Goal: Check status: Check status

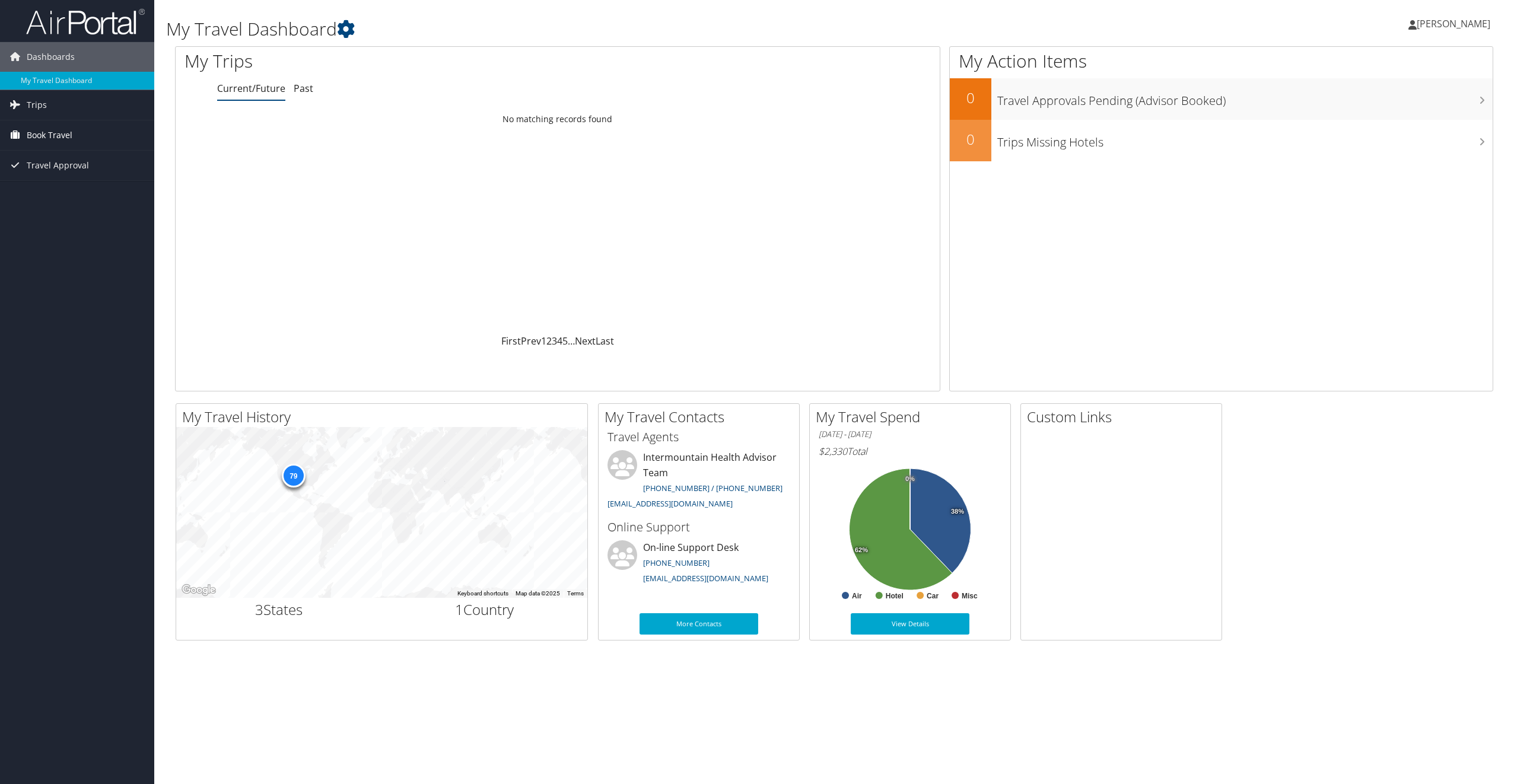
click at [60, 140] on span "Book Travel" at bounding box center [49, 135] width 46 height 29
click at [85, 201] on link "Book/Manage Online Trips" at bounding box center [77, 194] width 154 height 18
click at [80, 157] on link "Agent Booking Request" at bounding box center [77, 159] width 154 height 18
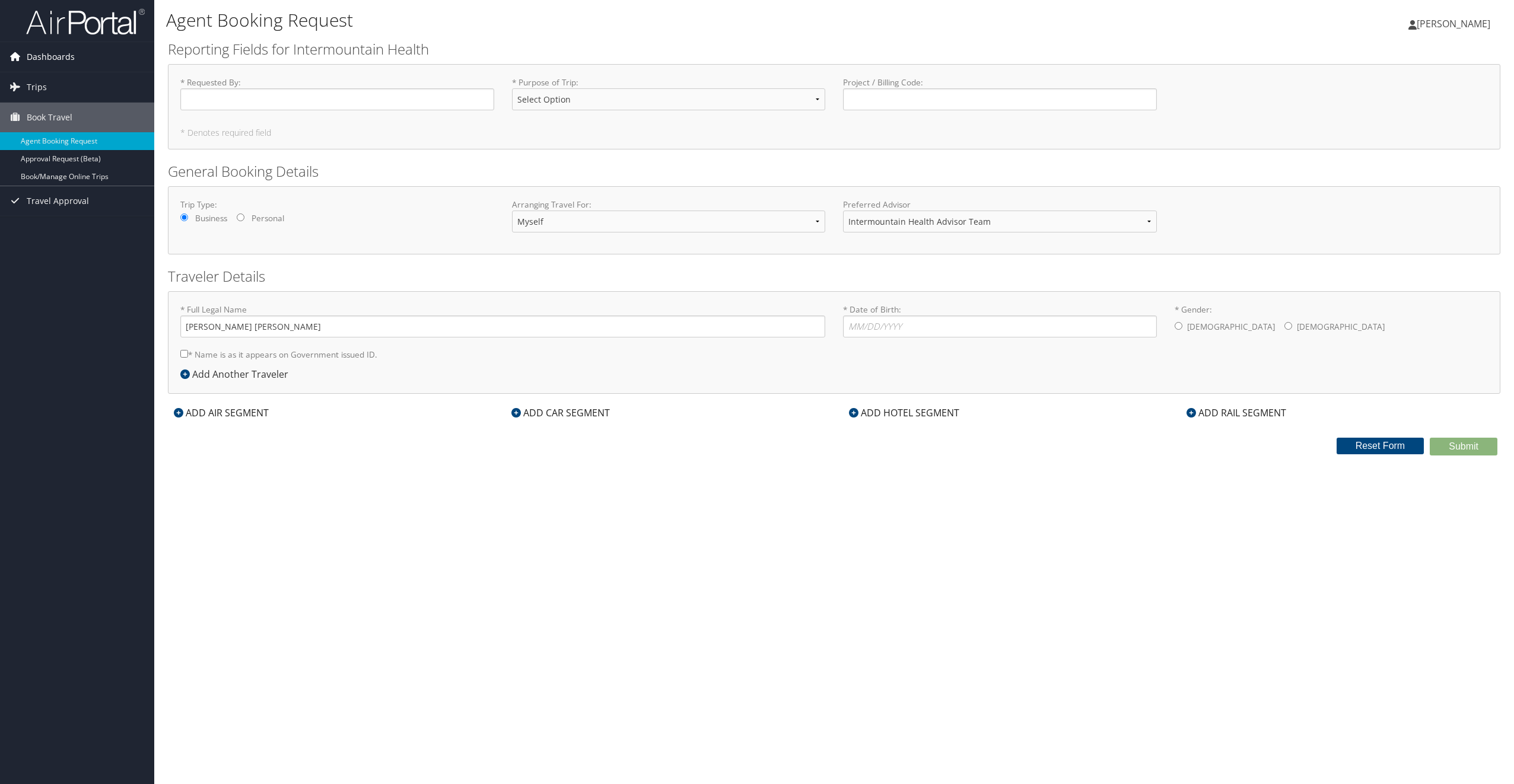
click at [40, 57] on span "Dashboards" at bounding box center [51, 57] width 48 height 29
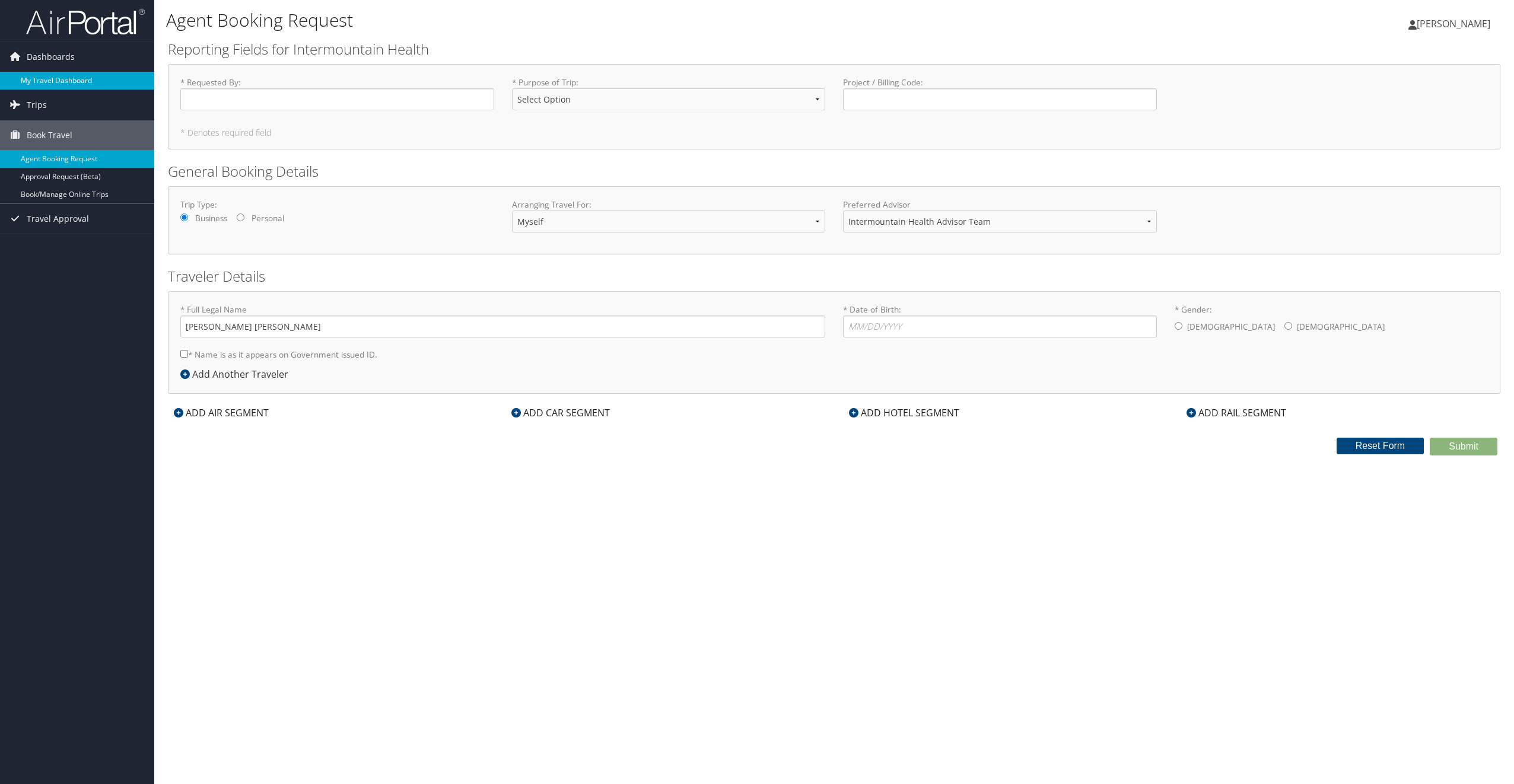
click at [41, 79] on link "My Travel Dashboard" at bounding box center [77, 80] width 154 height 18
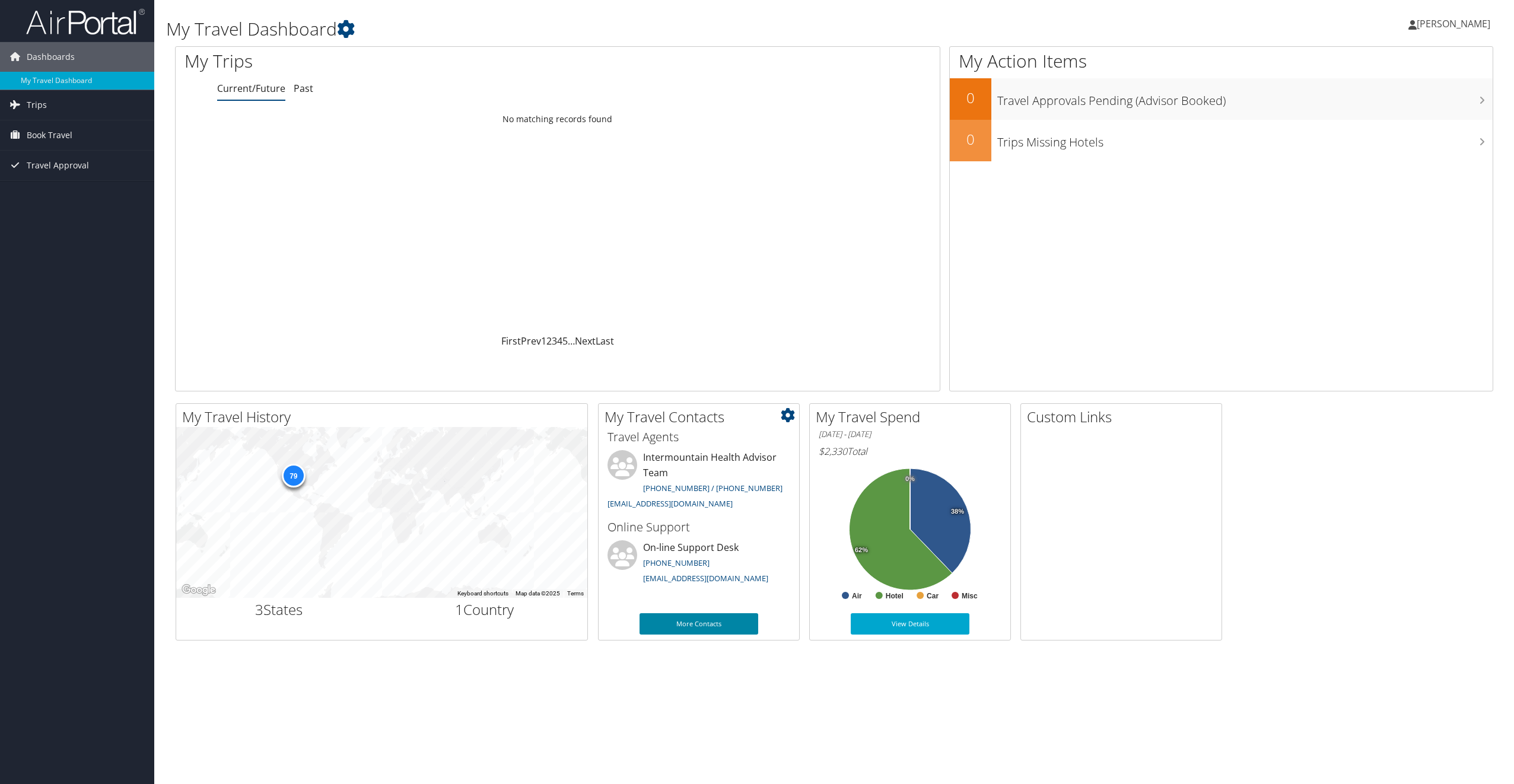
click at [682, 627] on link "More Contacts" at bounding box center [698, 624] width 119 height 21
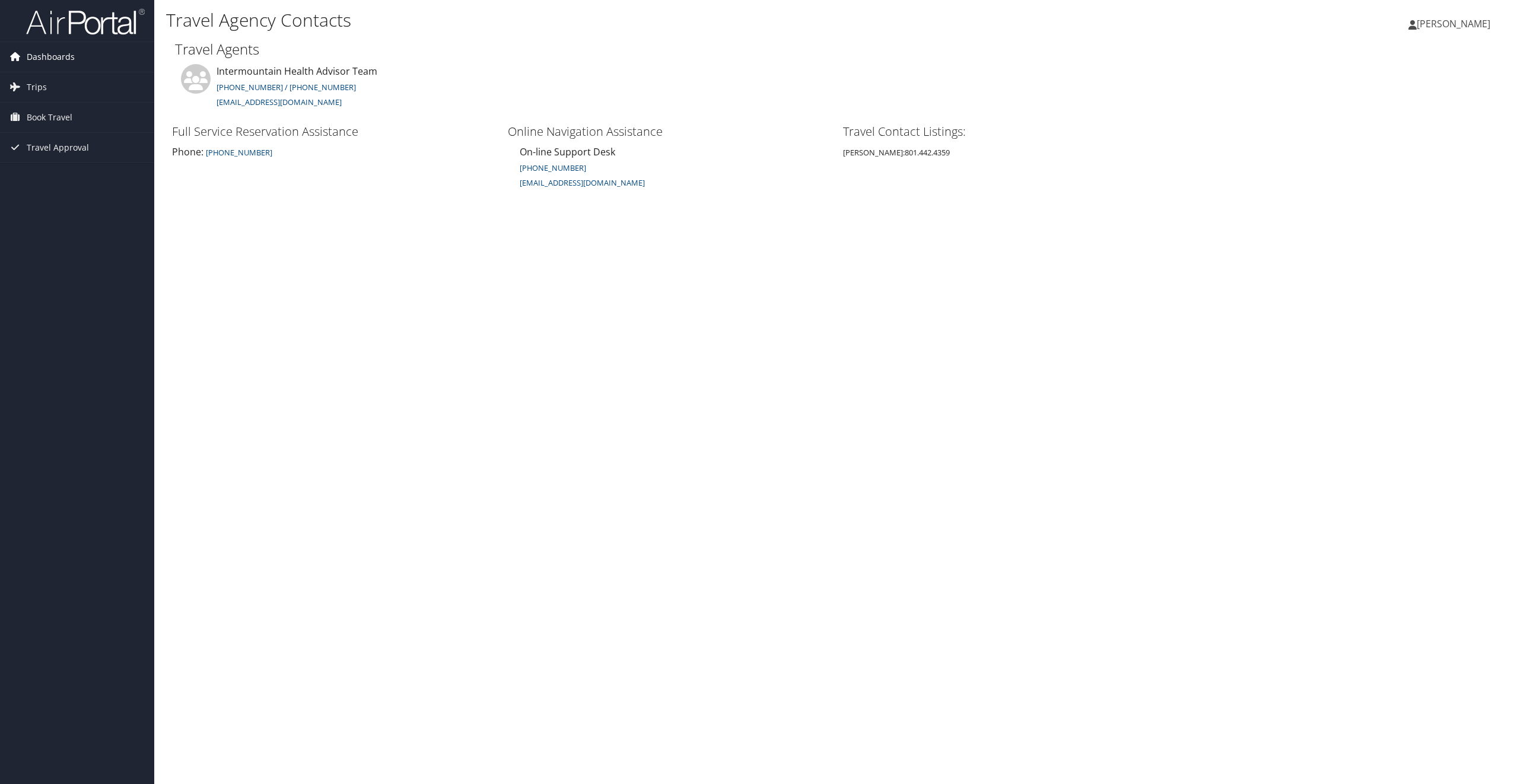
click at [65, 62] on span "Dashboards" at bounding box center [51, 57] width 48 height 29
click at [65, 79] on link "My Travel Dashboard" at bounding box center [77, 80] width 154 height 18
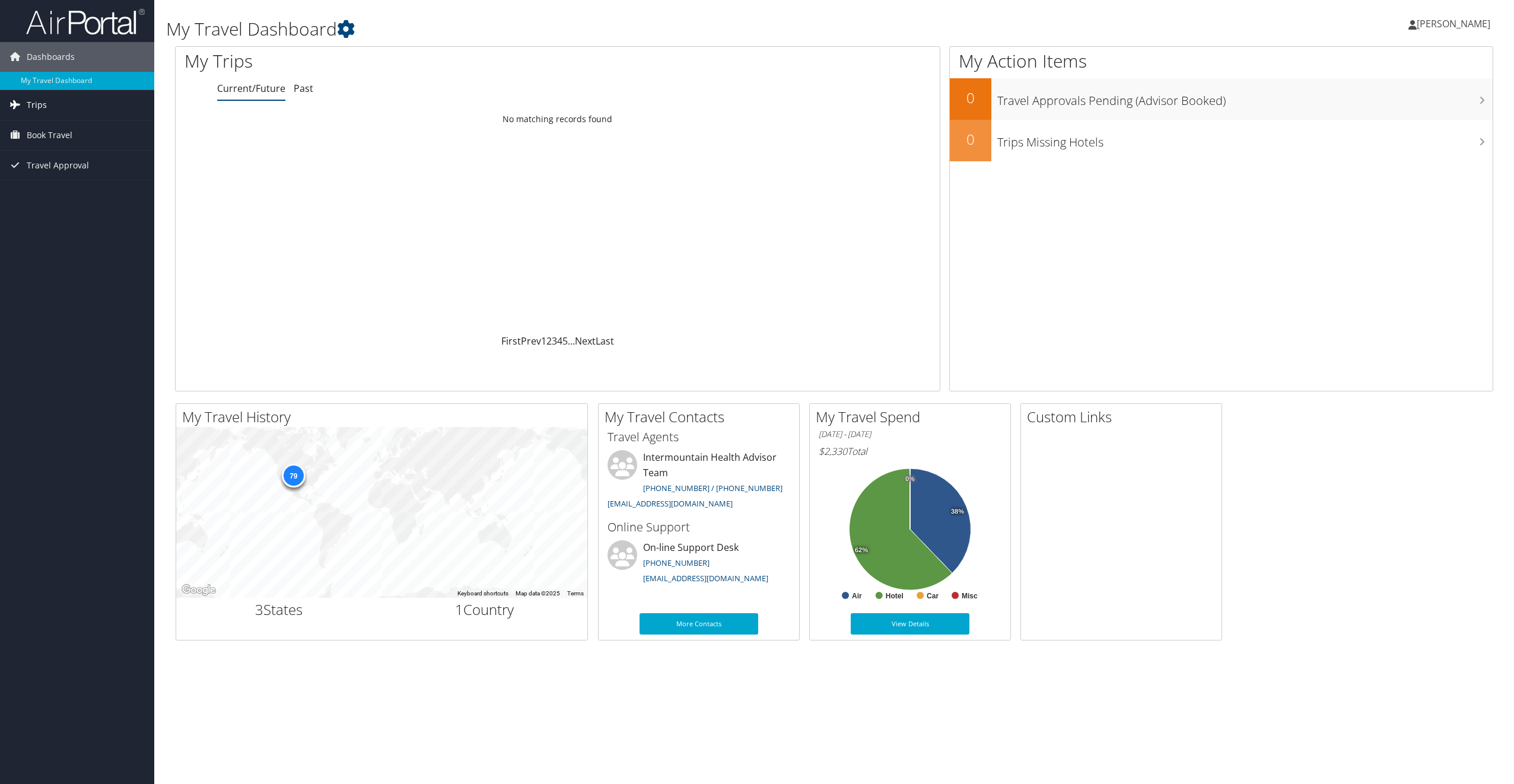
click at [95, 101] on link "Trips" at bounding box center [77, 105] width 154 height 29
click at [79, 124] on link "Current/Future Trips" at bounding box center [77, 128] width 154 height 18
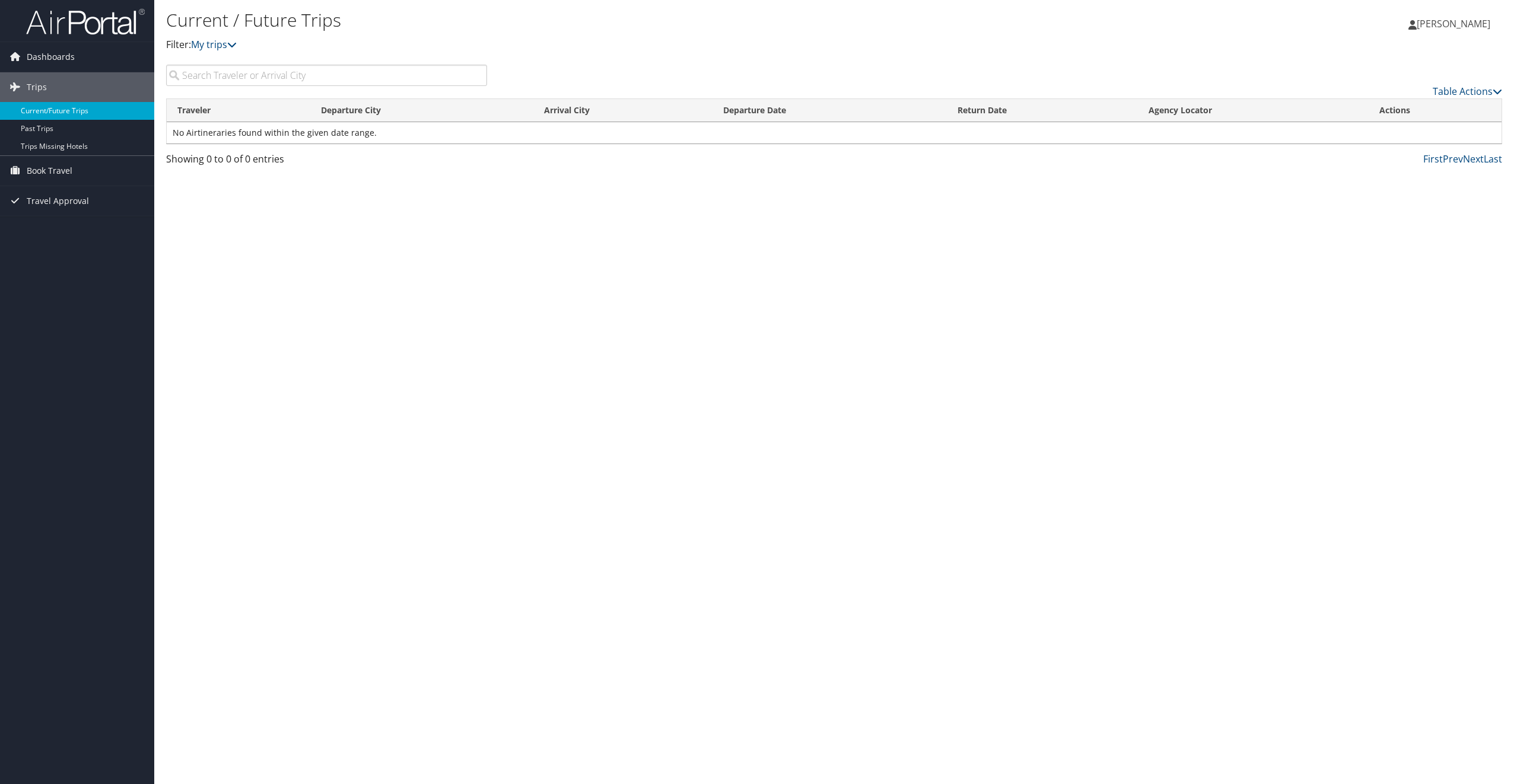
click at [97, 107] on link "Current/Future Trips" at bounding box center [77, 110] width 154 height 18
click at [37, 59] on span "Dashboards" at bounding box center [51, 57] width 48 height 29
click at [45, 80] on link "My Travel Dashboard" at bounding box center [77, 80] width 154 height 18
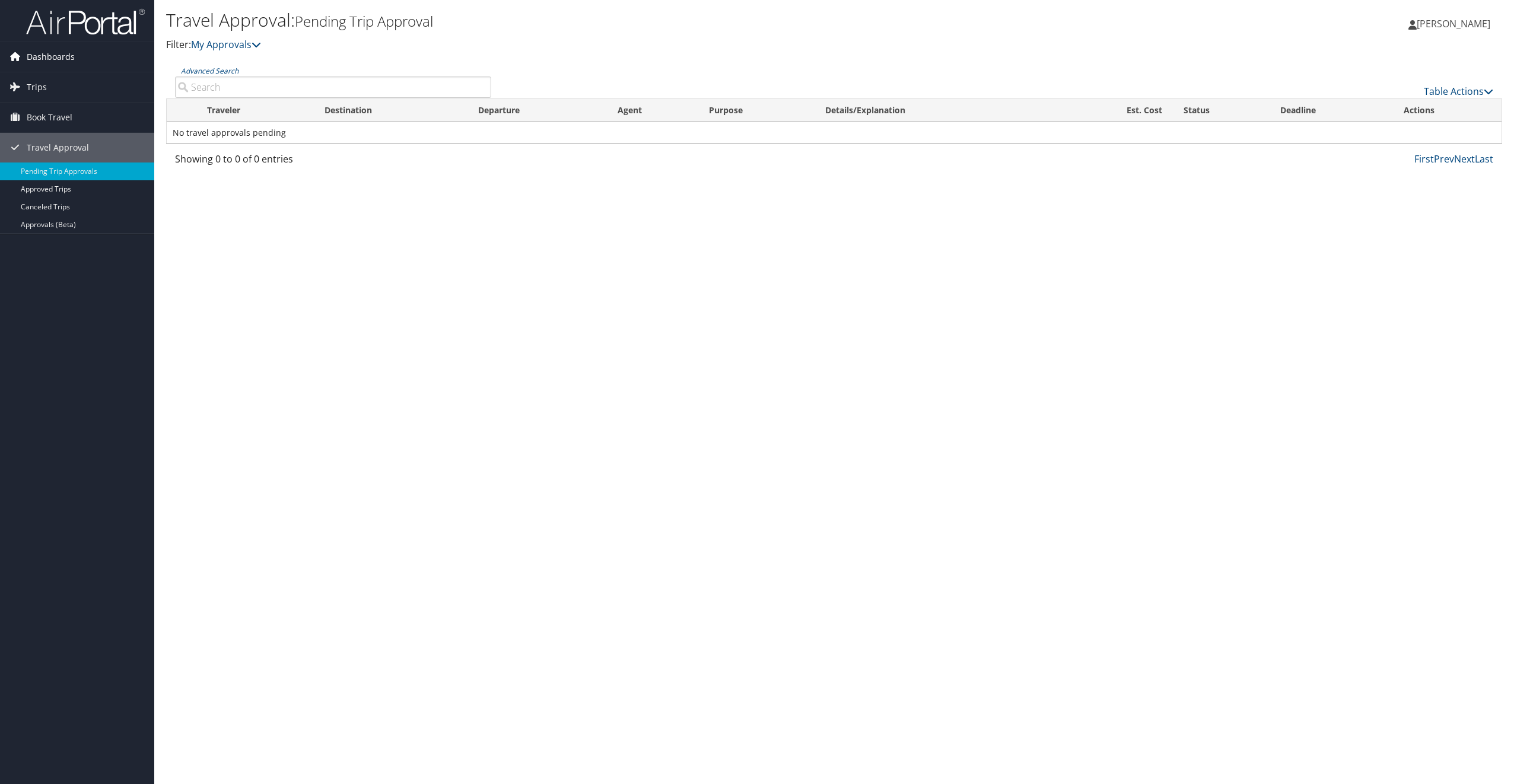
click at [74, 62] on link "Dashboards" at bounding box center [77, 57] width 154 height 29
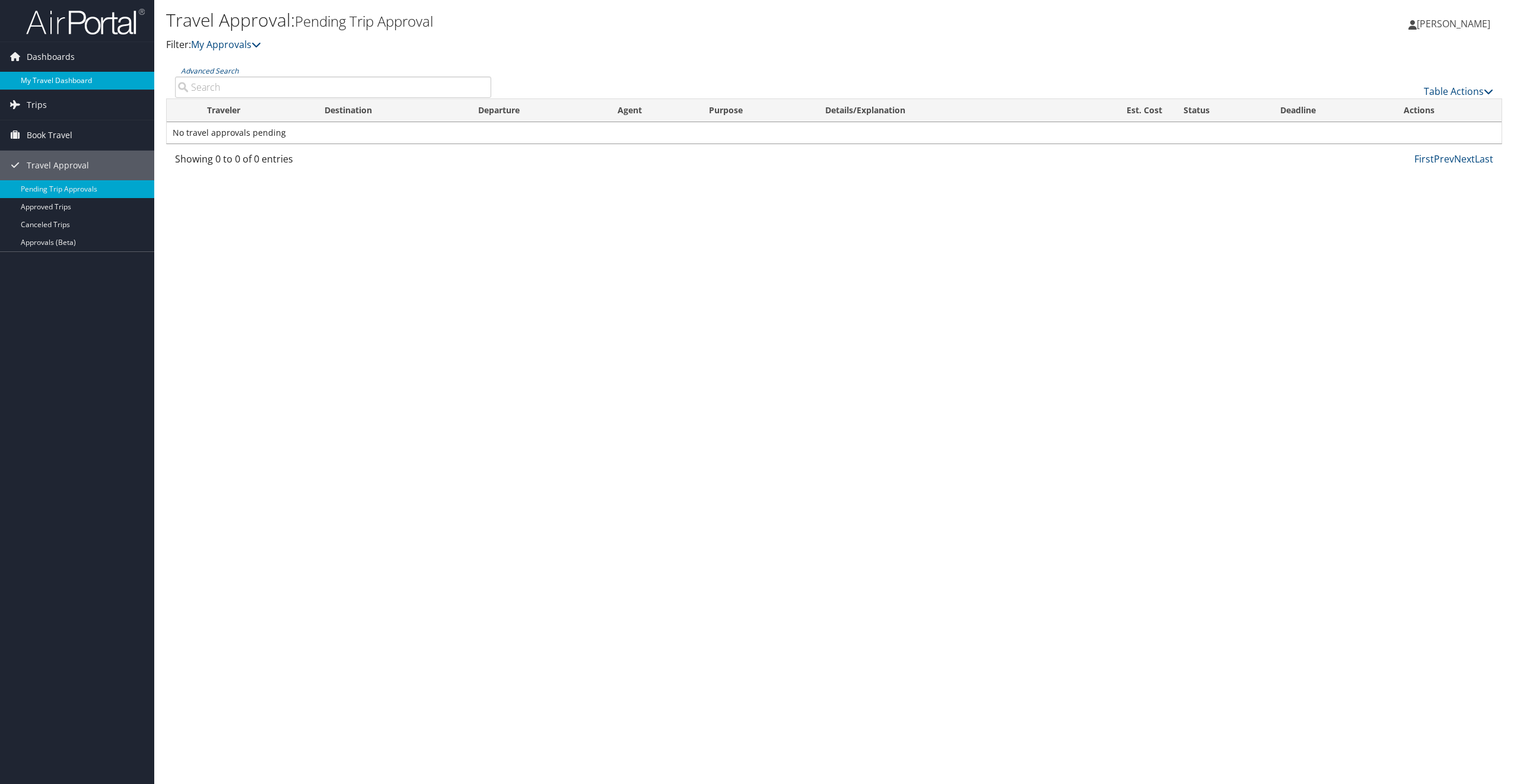
click at [72, 75] on link "My Travel Dashboard" at bounding box center [77, 80] width 154 height 18
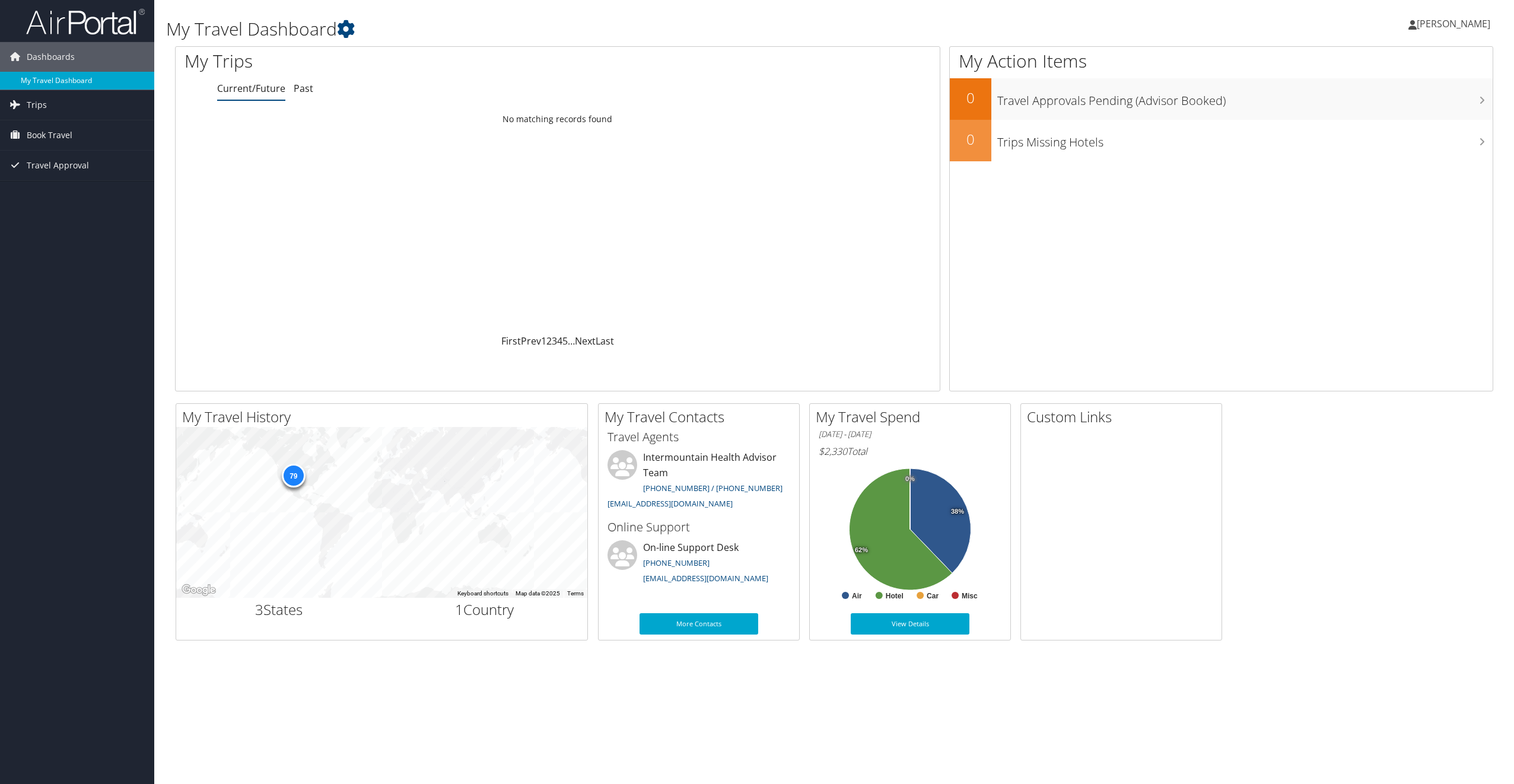
click at [74, 79] on link "My Travel Dashboard" at bounding box center [77, 80] width 154 height 18
click at [48, 105] on link "Trips" at bounding box center [77, 105] width 154 height 29
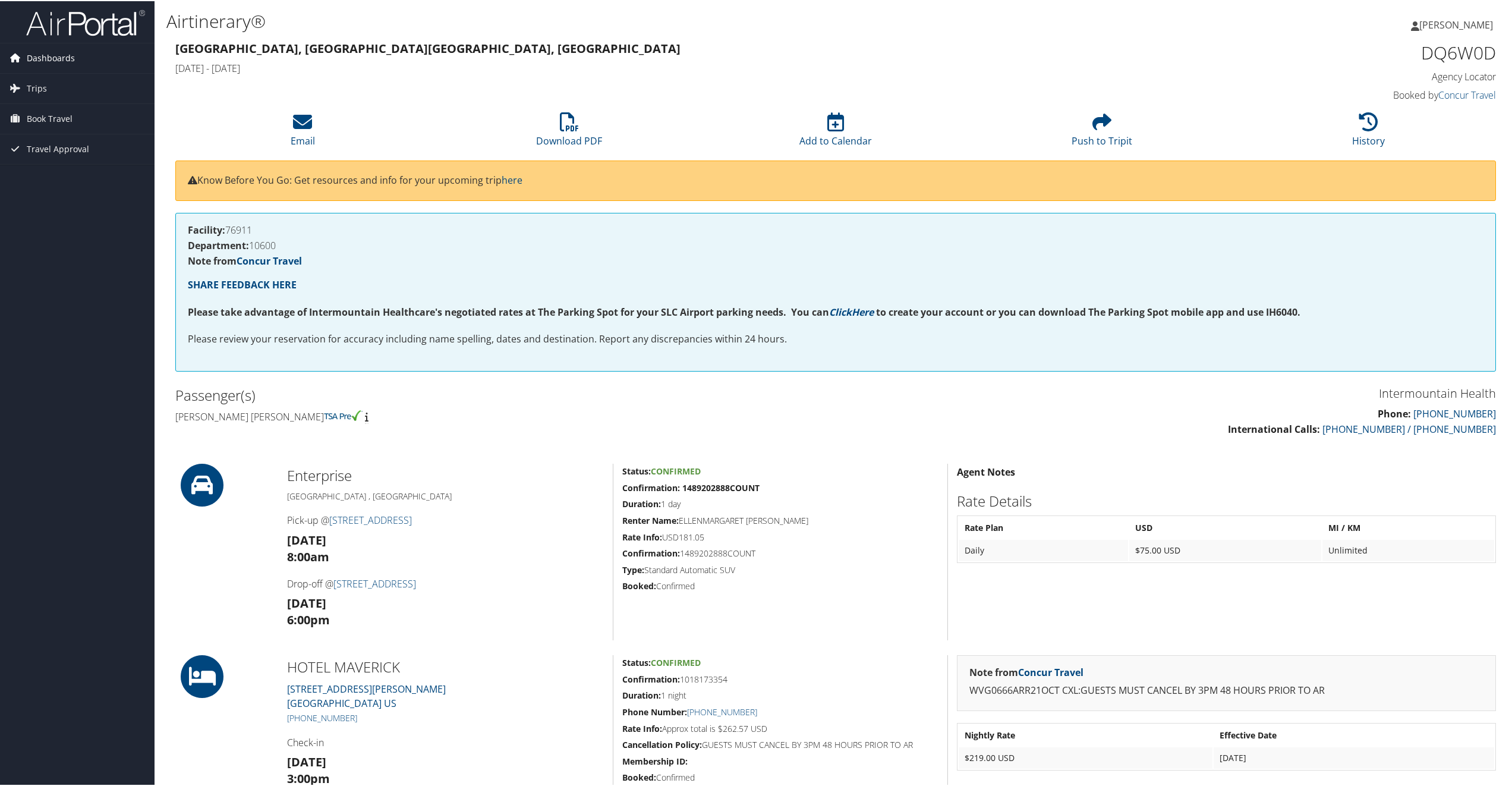
click at [68, 58] on span "Dashboards" at bounding box center [51, 57] width 48 height 30
click at [84, 83] on link "My Travel Dashboard" at bounding box center [77, 80] width 155 height 18
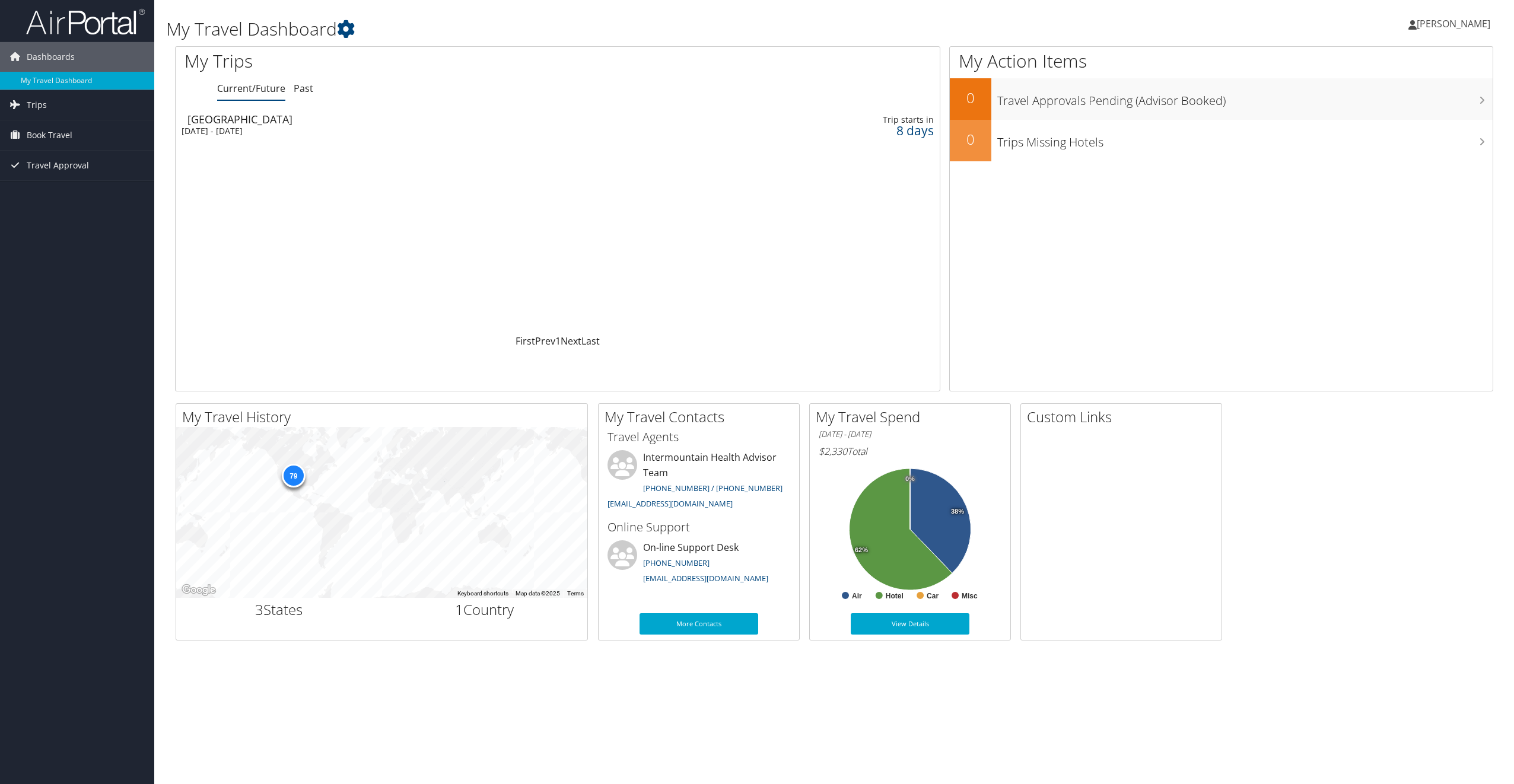
click at [232, 126] on div "[DATE] - [DATE]" at bounding box center [416, 131] width 470 height 11
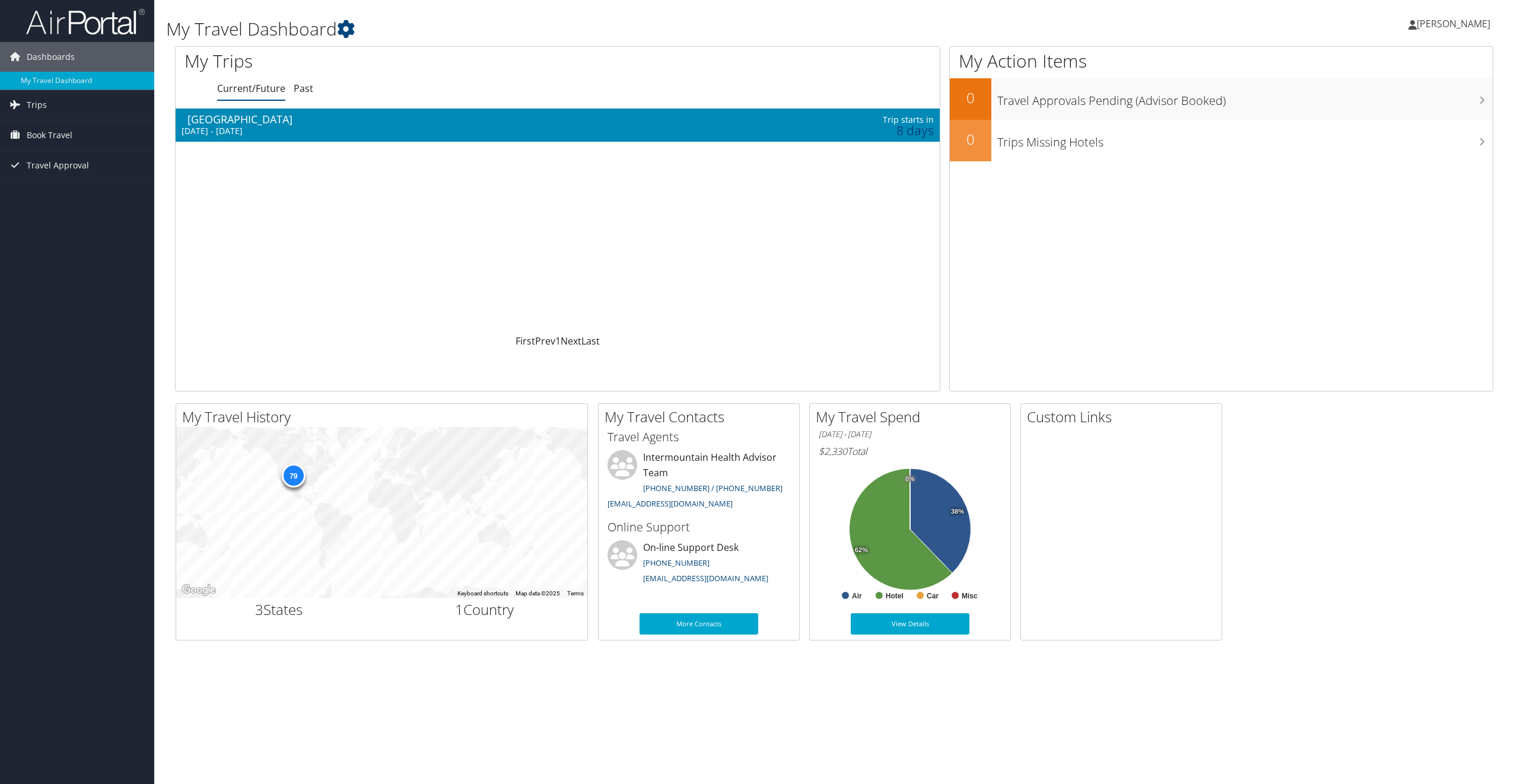
click at [232, 126] on div "[DATE] - [DATE]" at bounding box center [416, 131] width 470 height 11
